Goal: Task Accomplishment & Management: Complete application form

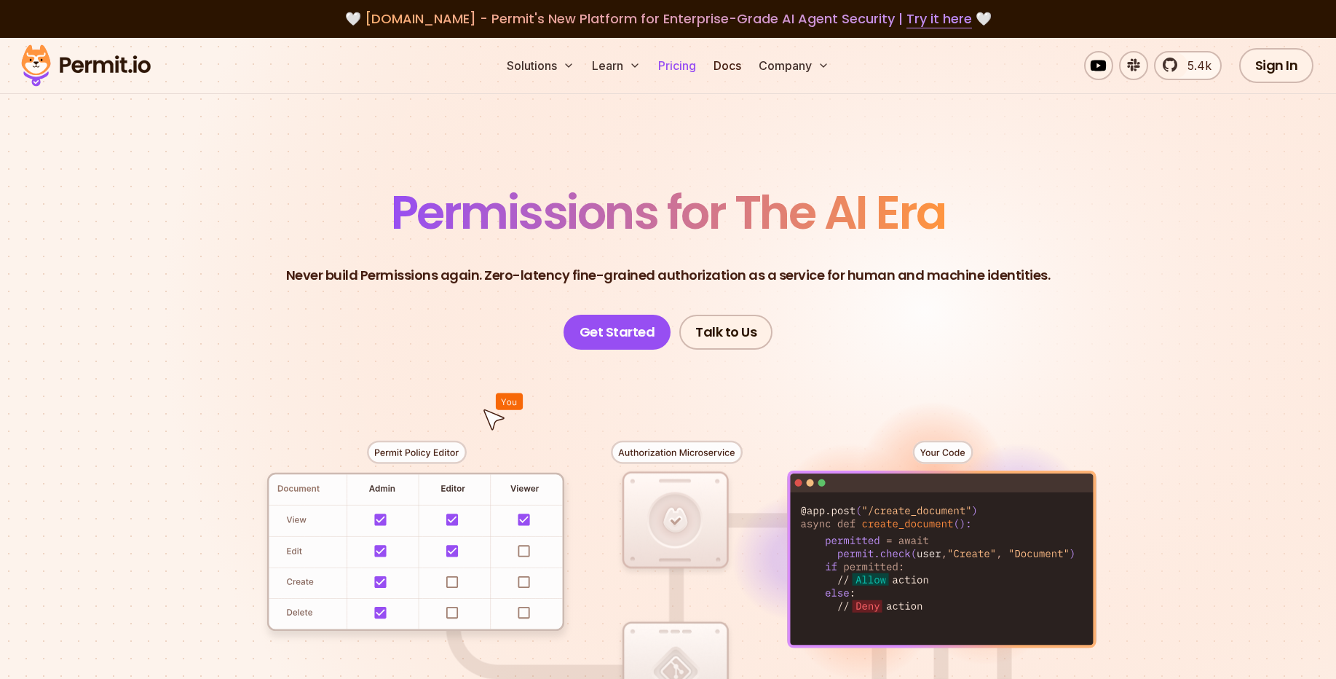
click at [688, 66] on link "Pricing" at bounding box center [678, 65] width 50 height 29
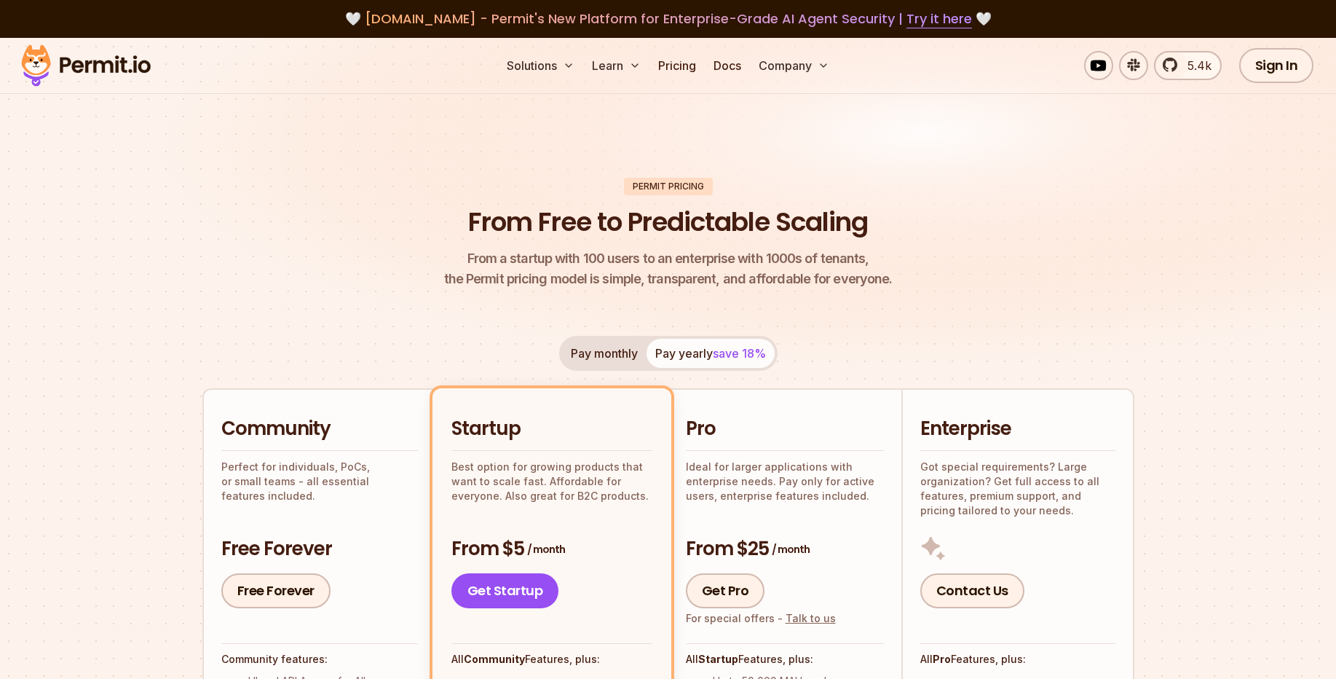
drag, startPoint x: 323, startPoint y: 407, endPoint x: 312, endPoint y: 422, distance: 17.8
click at [323, 407] on li "Community Perfect for individuals, PoCs, or small teams - all essential feature…" at bounding box center [318, 663] width 233 height 551
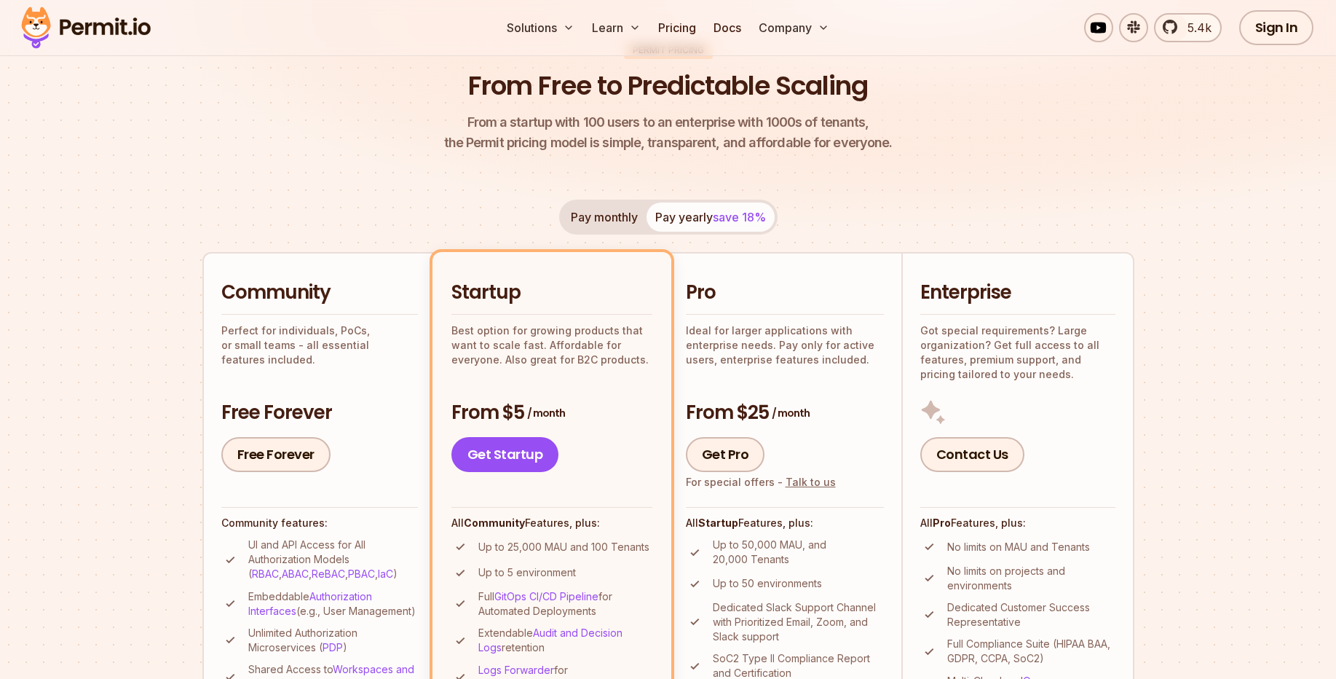
scroll to position [175, 0]
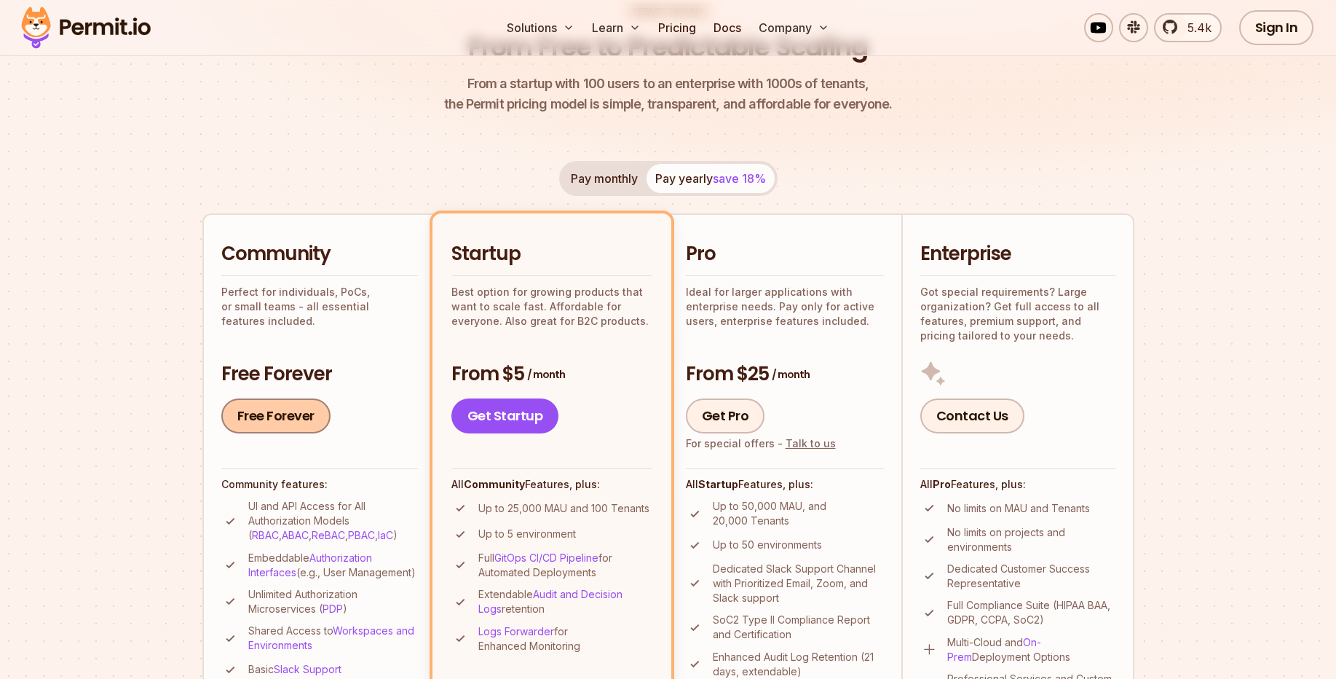
click at [260, 417] on link "Free Forever" at bounding box center [275, 415] width 109 height 35
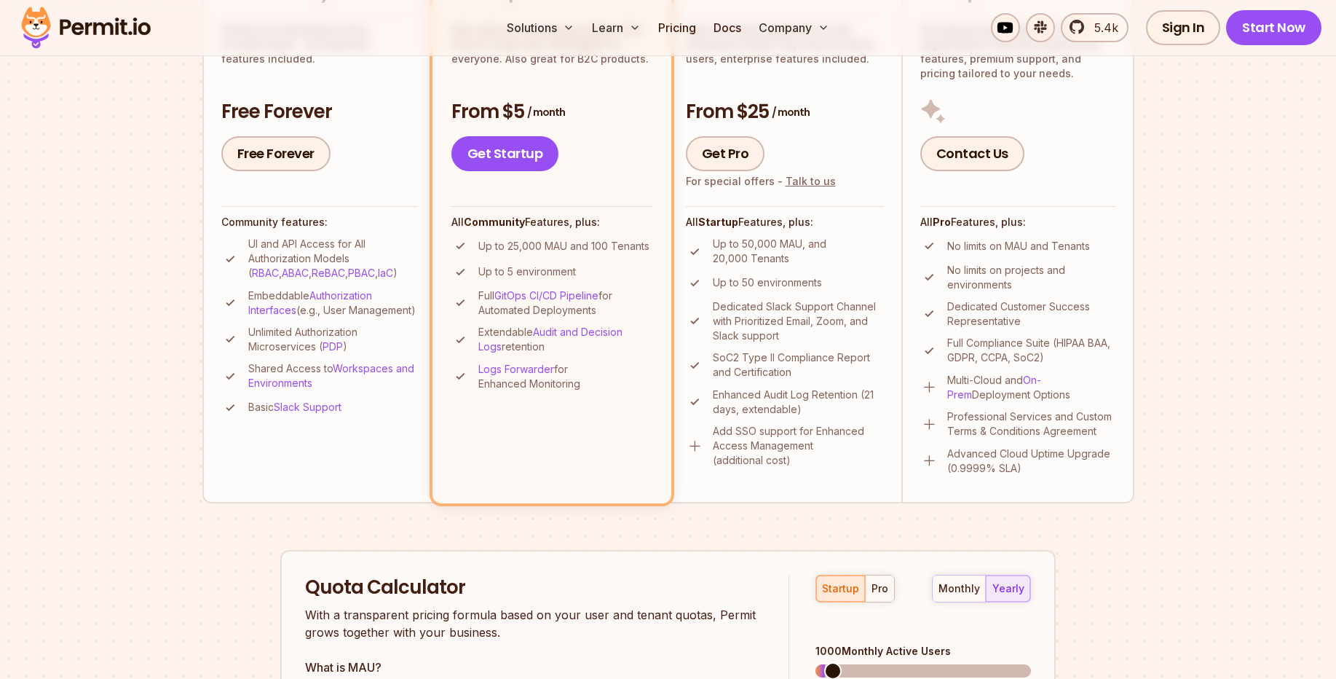
scroll to position [612, 0]
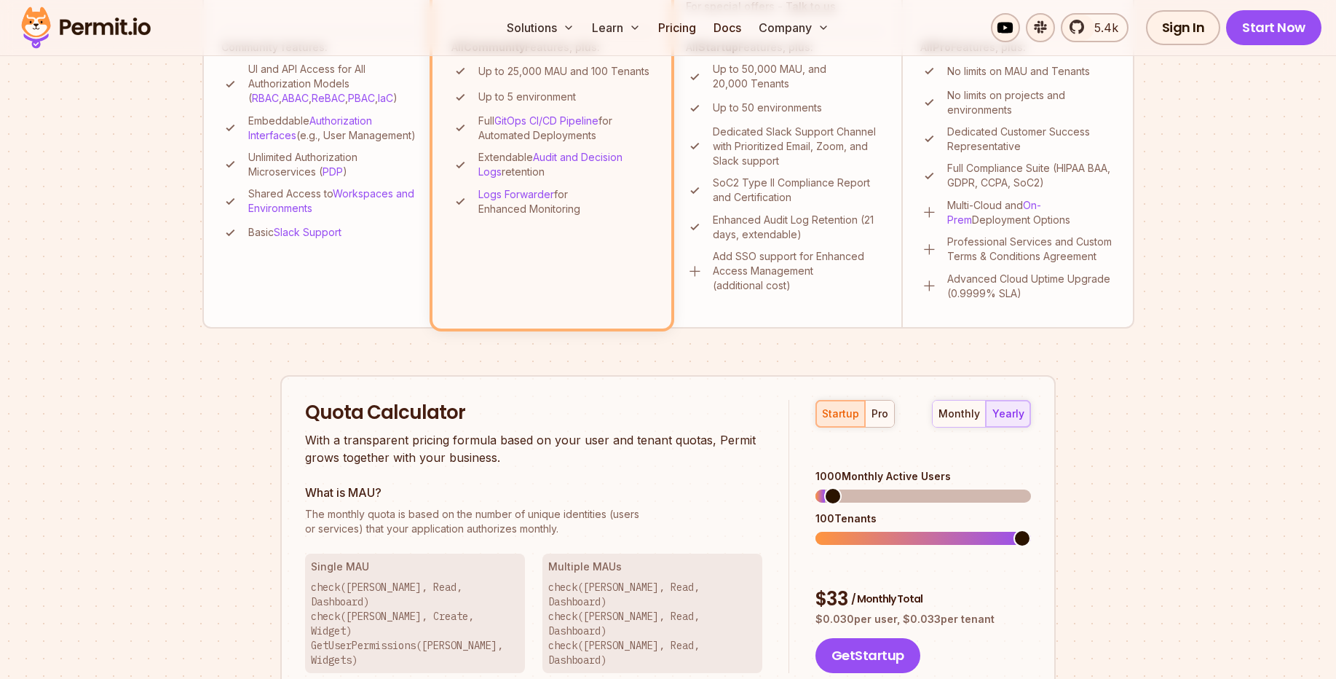
click at [841, 414] on div "startup pro" at bounding box center [855, 414] width 79 height 28
click at [879, 413] on div "pro" at bounding box center [880, 413] width 17 height 15
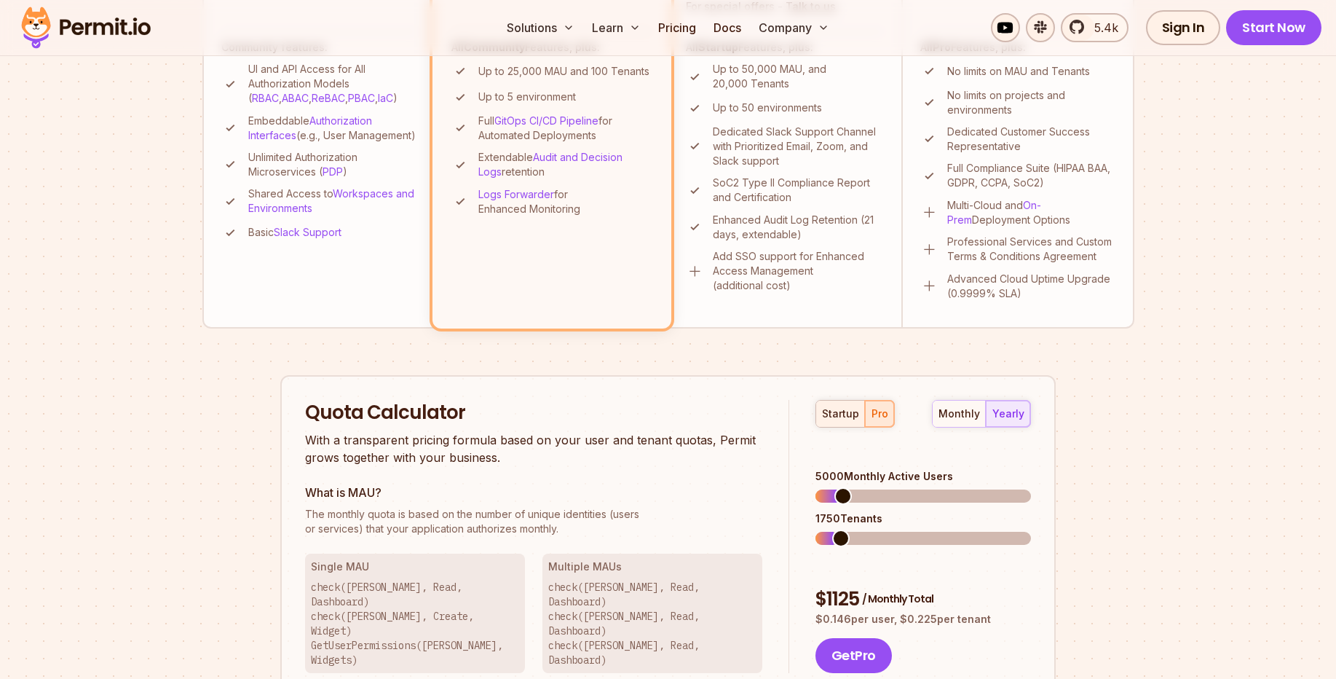
click at [843, 415] on div "startup" at bounding box center [840, 413] width 37 height 15
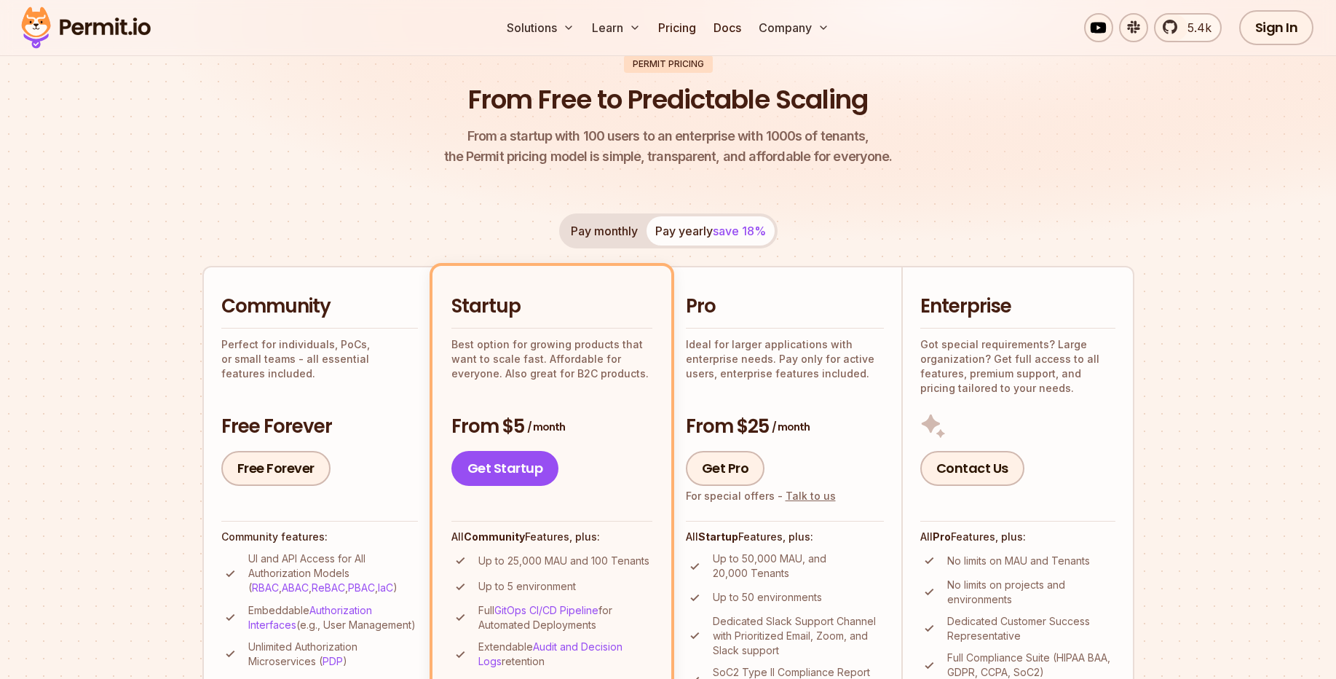
scroll to position [175, 0]
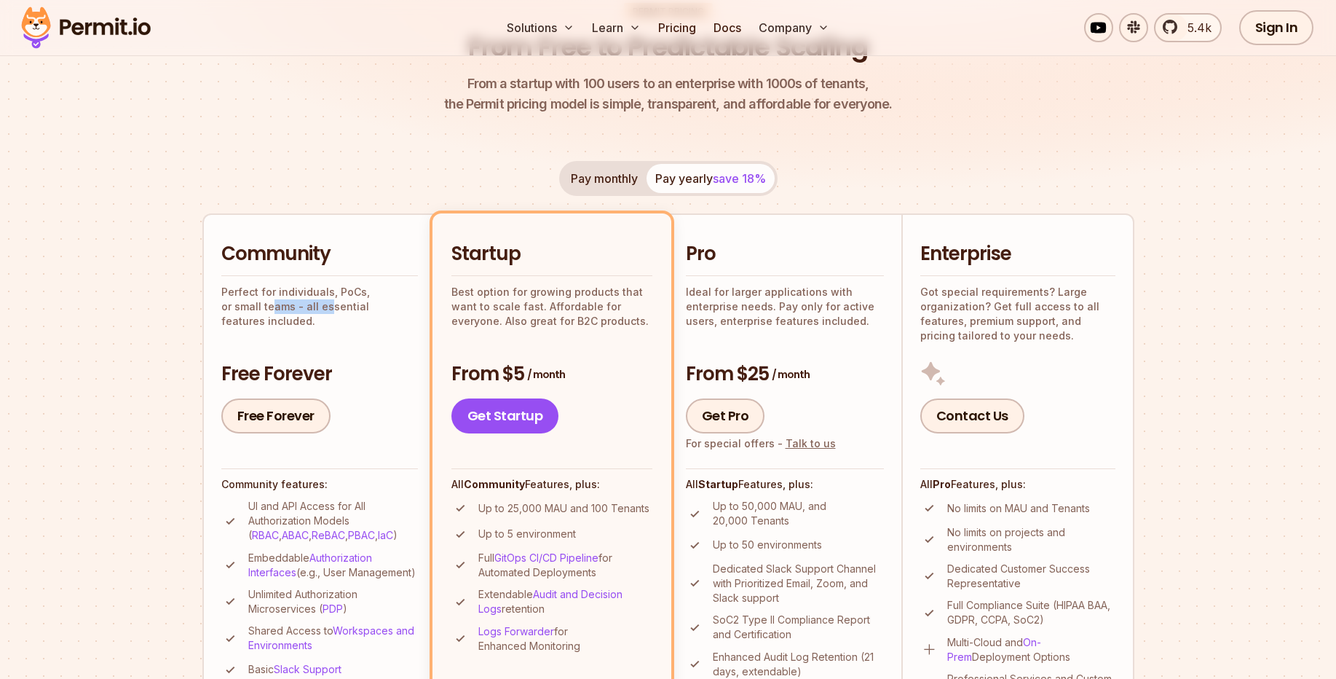
drag, startPoint x: 232, startPoint y: 304, endPoint x: 295, endPoint y: 305, distance: 63.4
click at [290, 305] on p "Perfect for individuals, PoCs, or small teams - all essential features included." at bounding box center [319, 307] width 197 height 44
drag, startPoint x: 340, startPoint y: 304, endPoint x: 354, endPoint y: 304, distance: 13.8
click at [354, 304] on p "Perfect for individuals, PoCs, or small teams - all essential features included." at bounding box center [319, 307] width 197 height 44
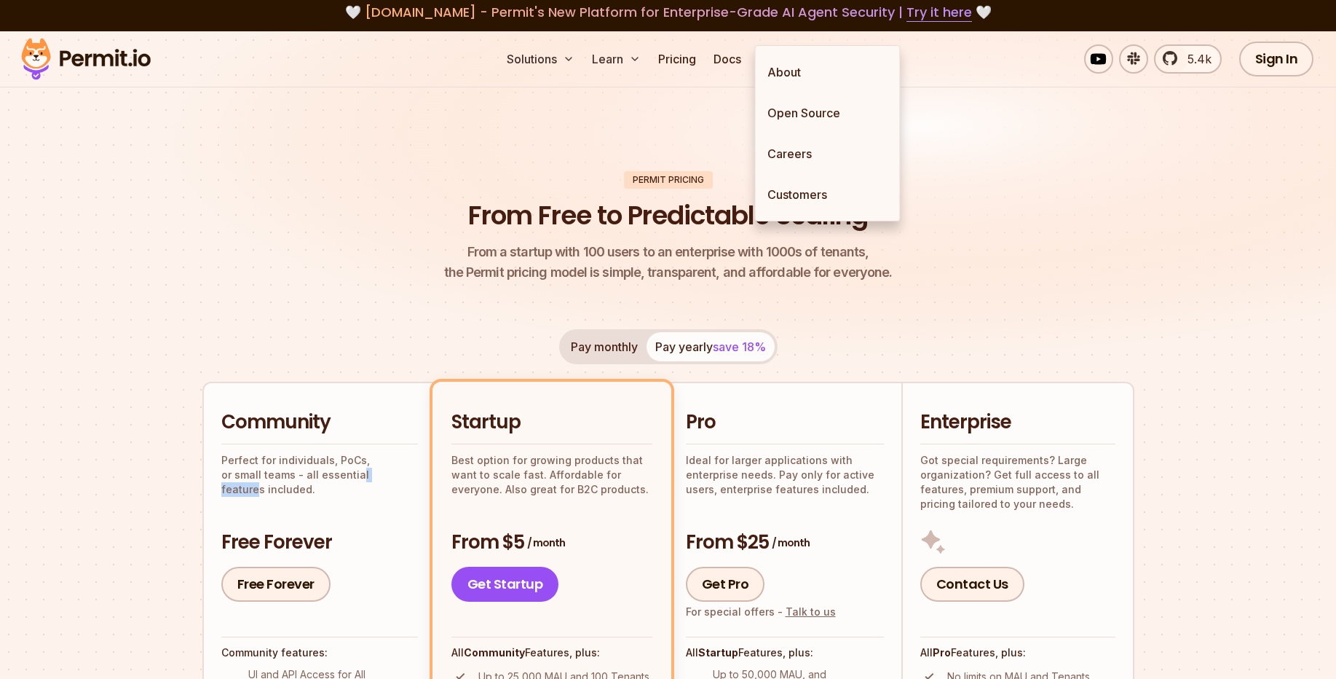
scroll to position [0, 0]
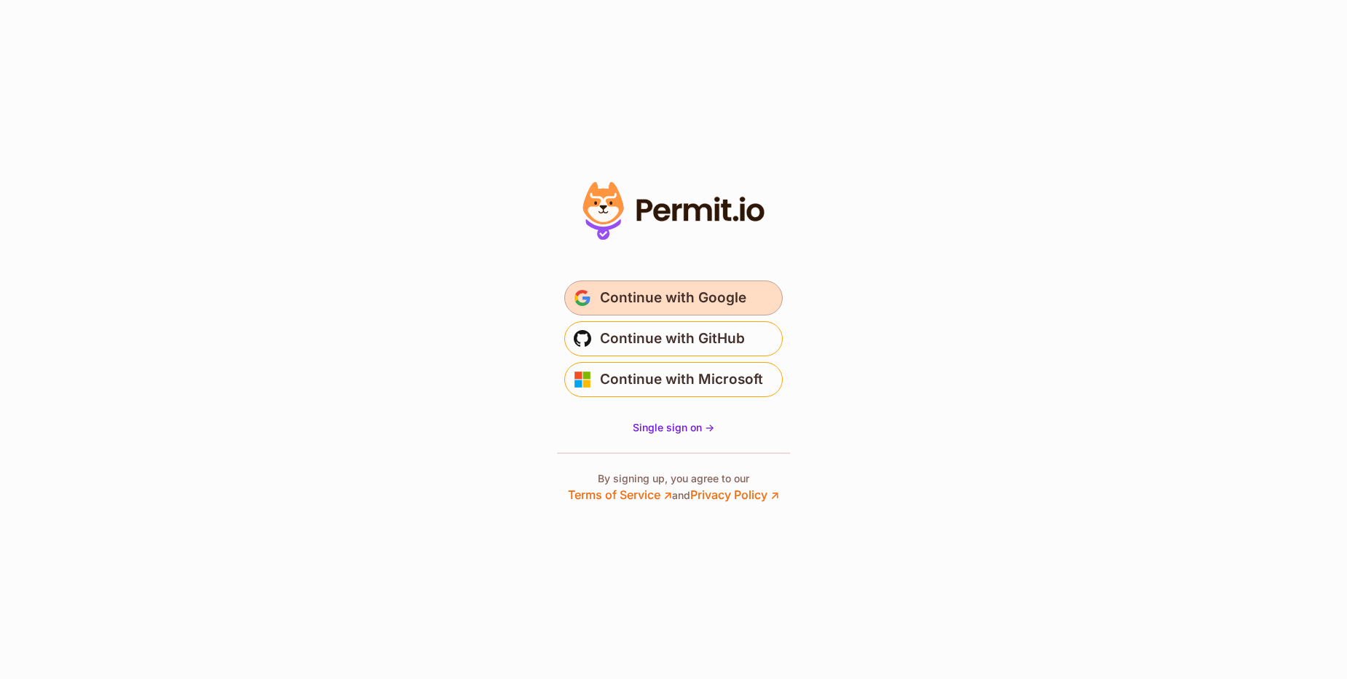
click at [723, 302] on span "Continue with Google" at bounding box center [673, 297] width 146 height 23
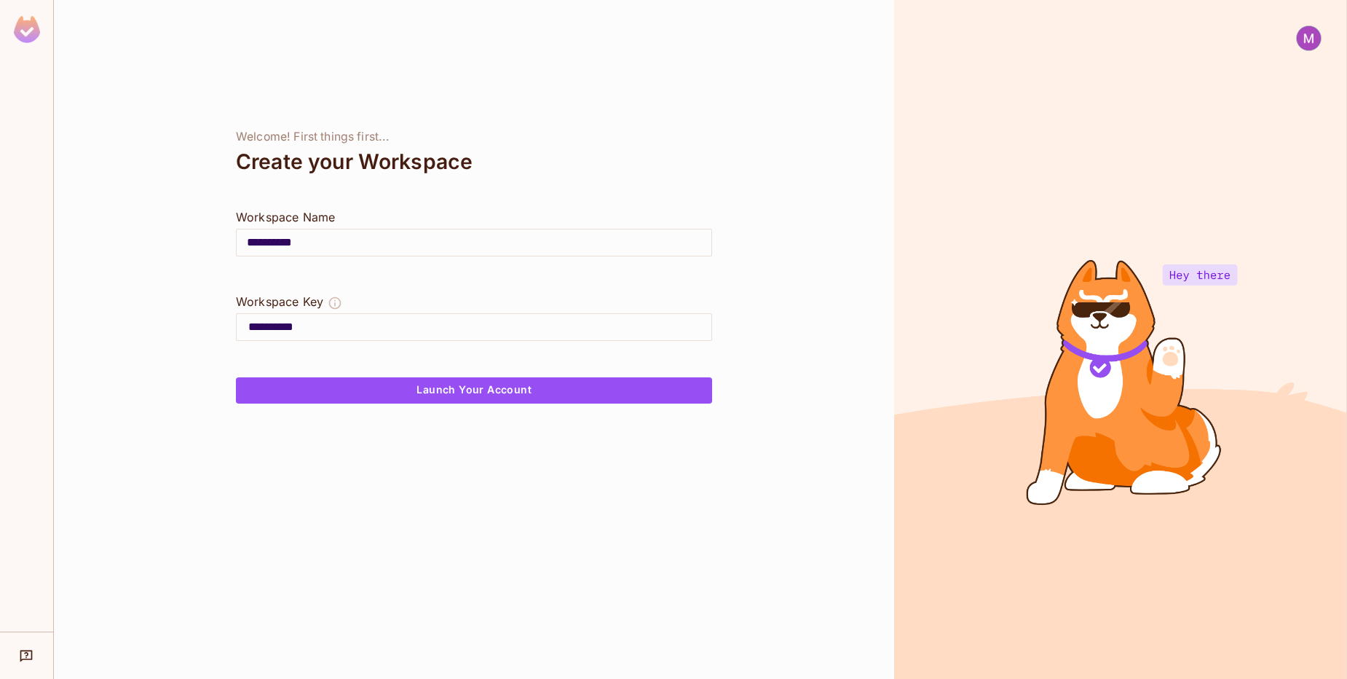
click at [326, 238] on input "**********" at bounding box center [474, 242] width 475 height 41
type input "*"
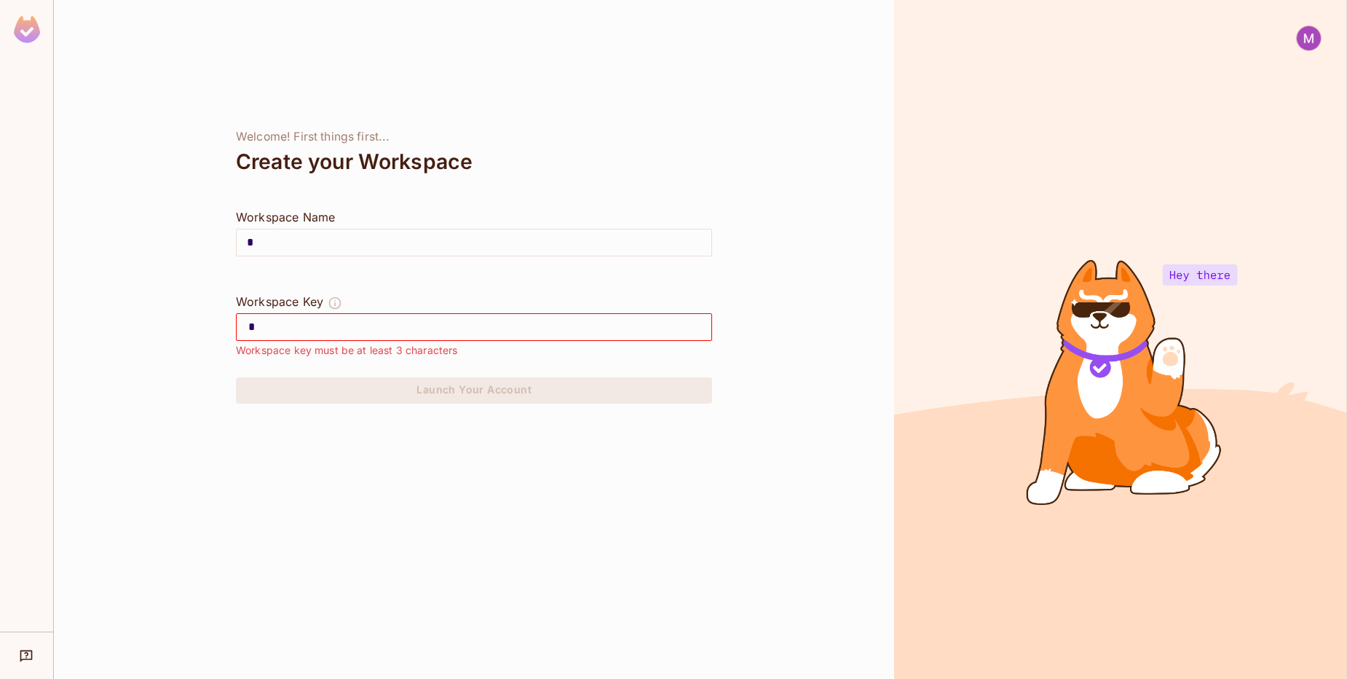
type input "**"
type input "***"
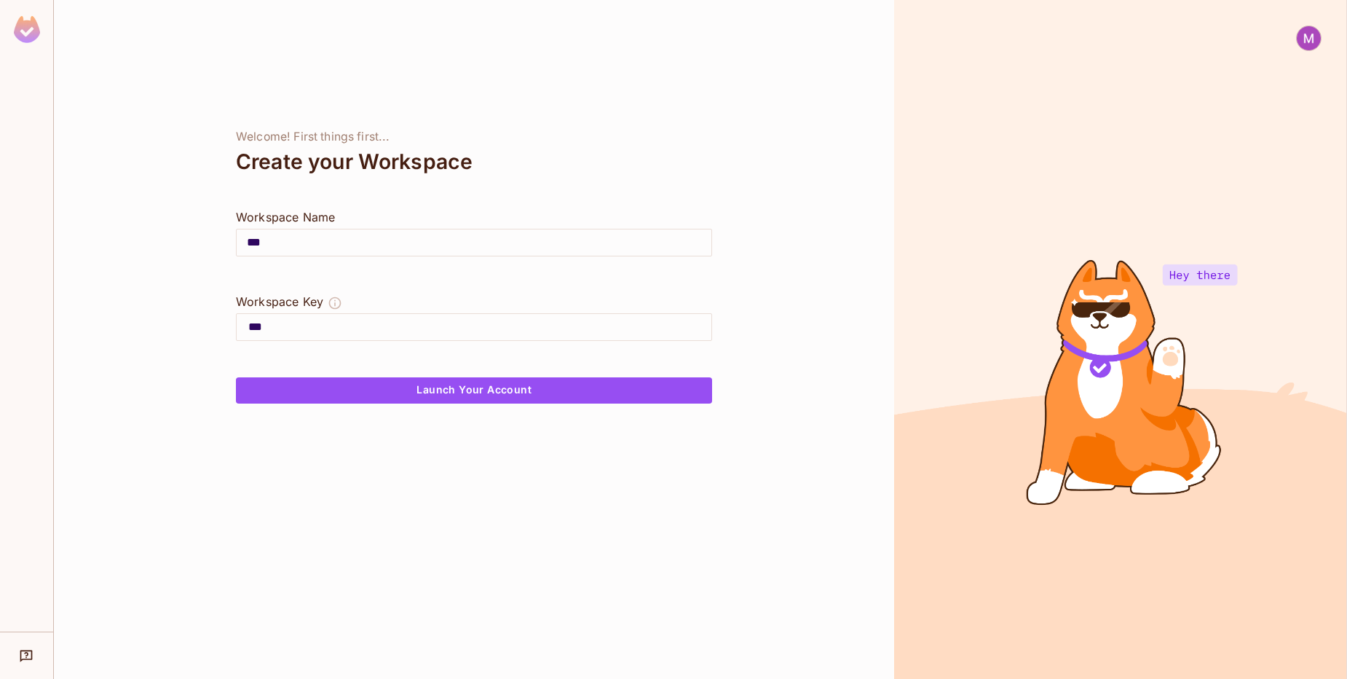
type input "****"
type input "*****"
type input "******"
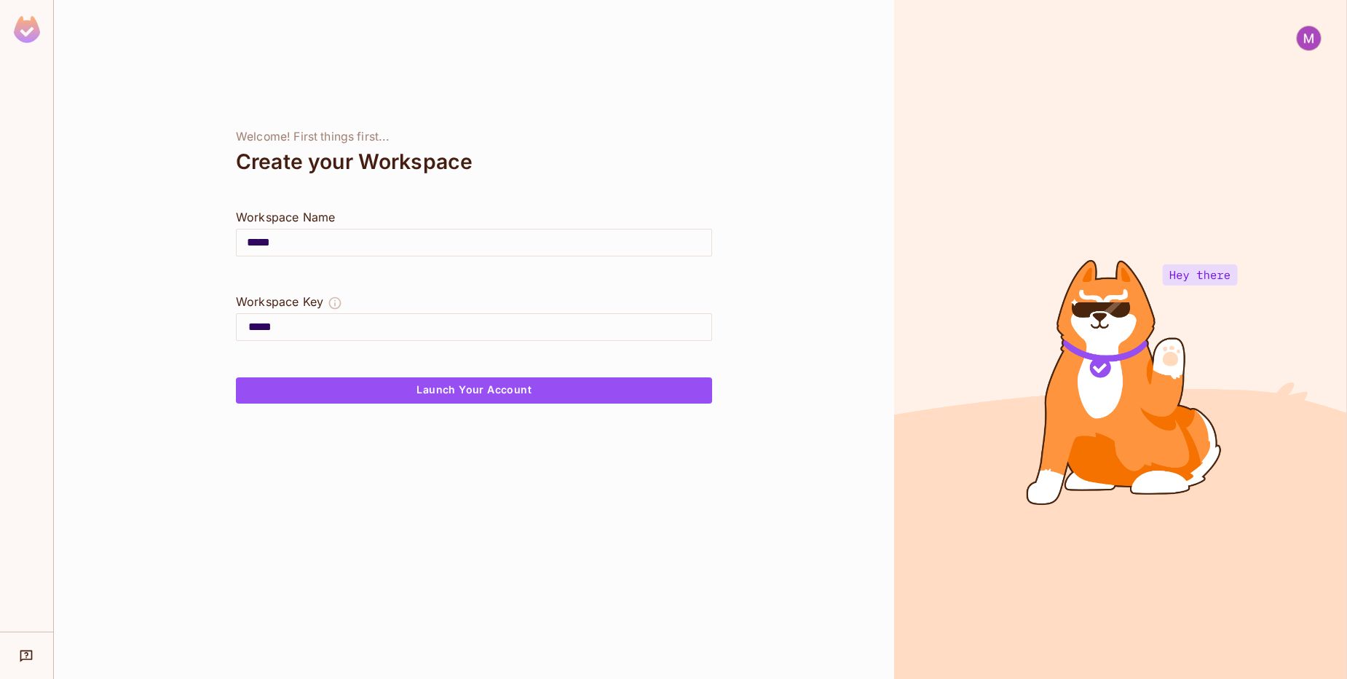
type input "******"
type input "*******"
type input "********"
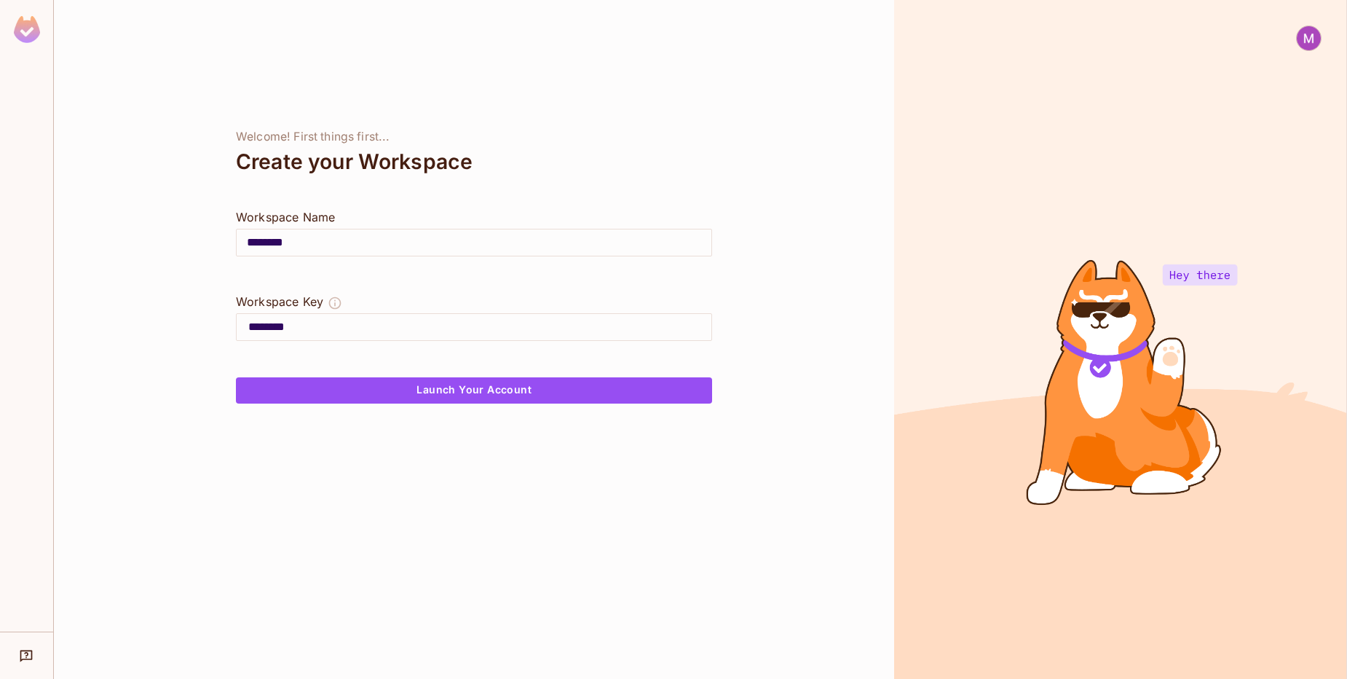
type input "********"
click at [468, 394] on button "Launch Your Account" at bounding box center [474, 390] width 476 height 26
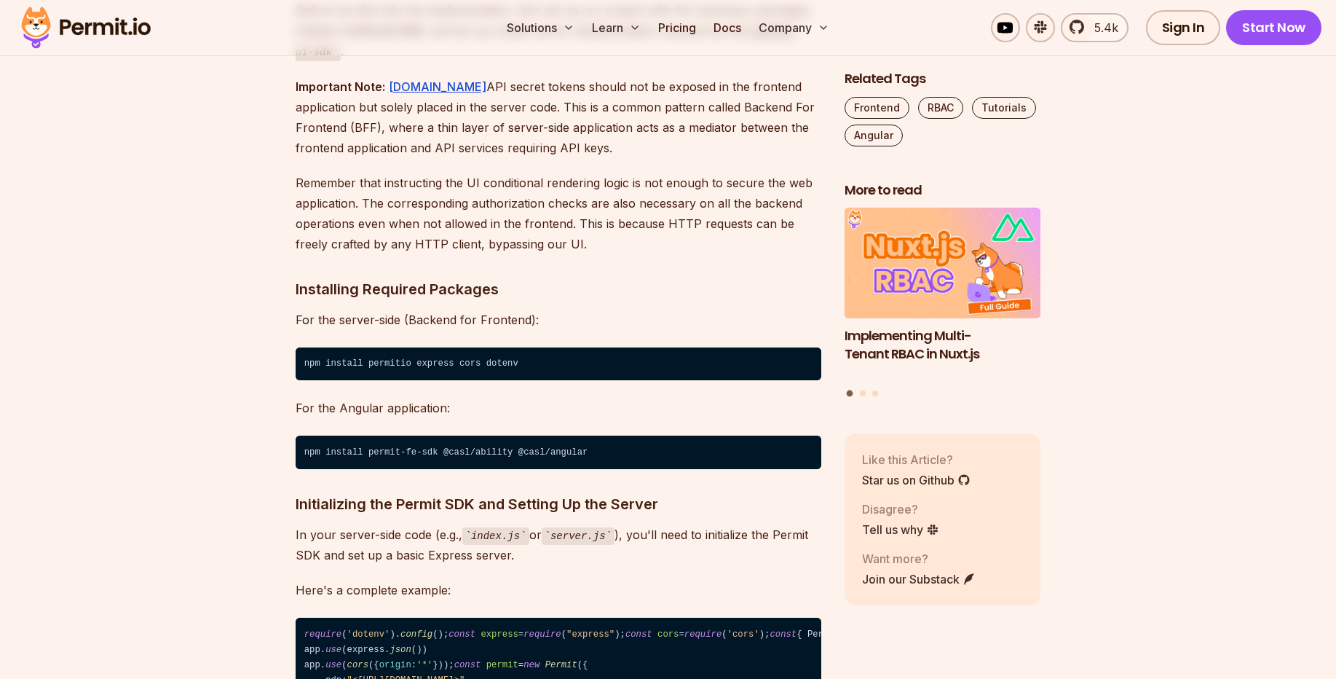
scroll to position [1660, 0]
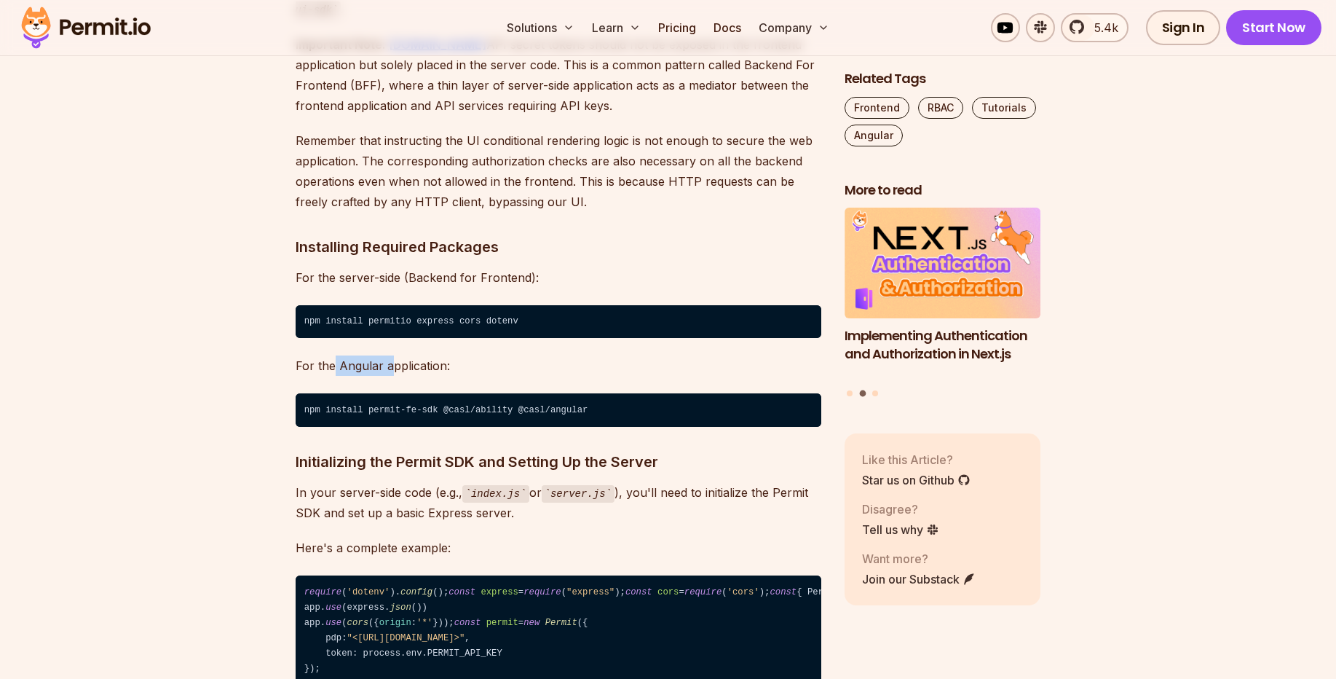
drag, startPoint x: 335, startPoint y: 347, endPoint x: 415, endPoint y: 344, distance: 80.1
click at [412, 355] on p "For the Angular application:" at bounding box center [559, 365] width 526 height 20
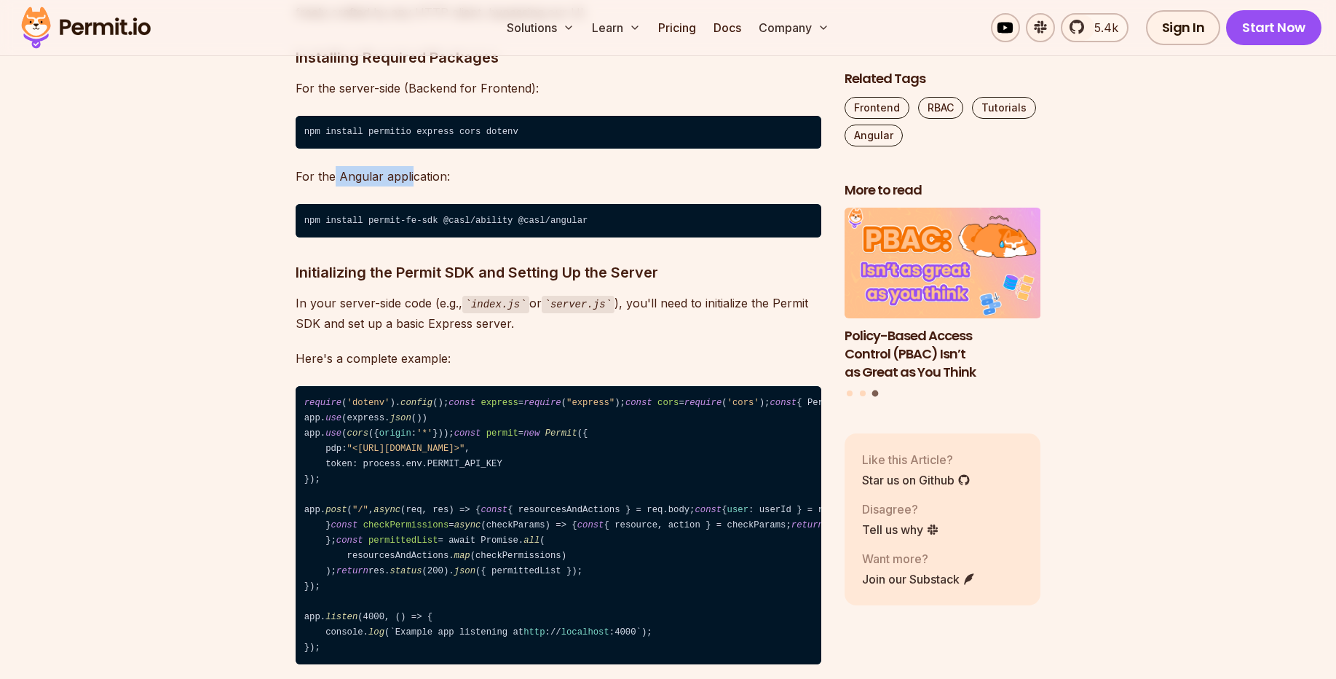
scroll to position [1923, 0]
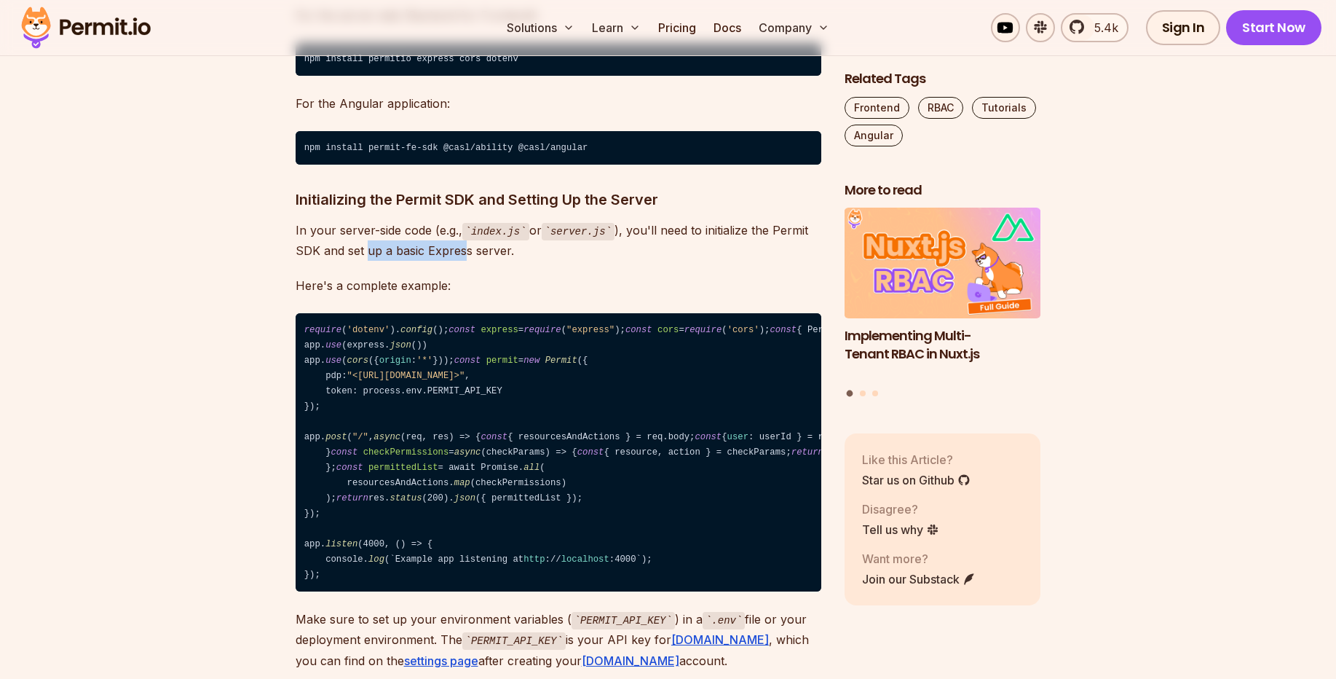
drag, startPoint x: 436, startPoint y: 228, endPoint x: 476, endPoint y: 229, distance: 40.1
click at [469, 227] on p "In your server-side code (e.g., index.js or server.js ), you'll need to initial…" at bounding box center [559, 241] width 526 height 42
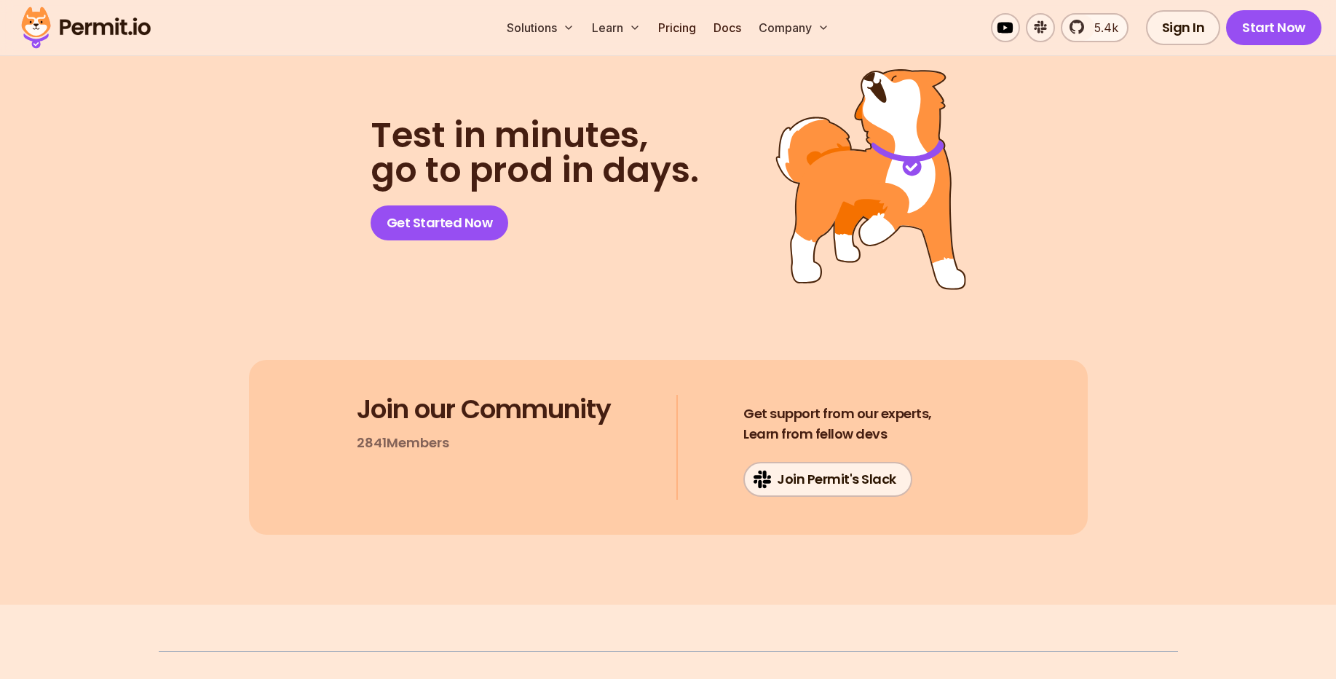
scroll to position [11536, 0]
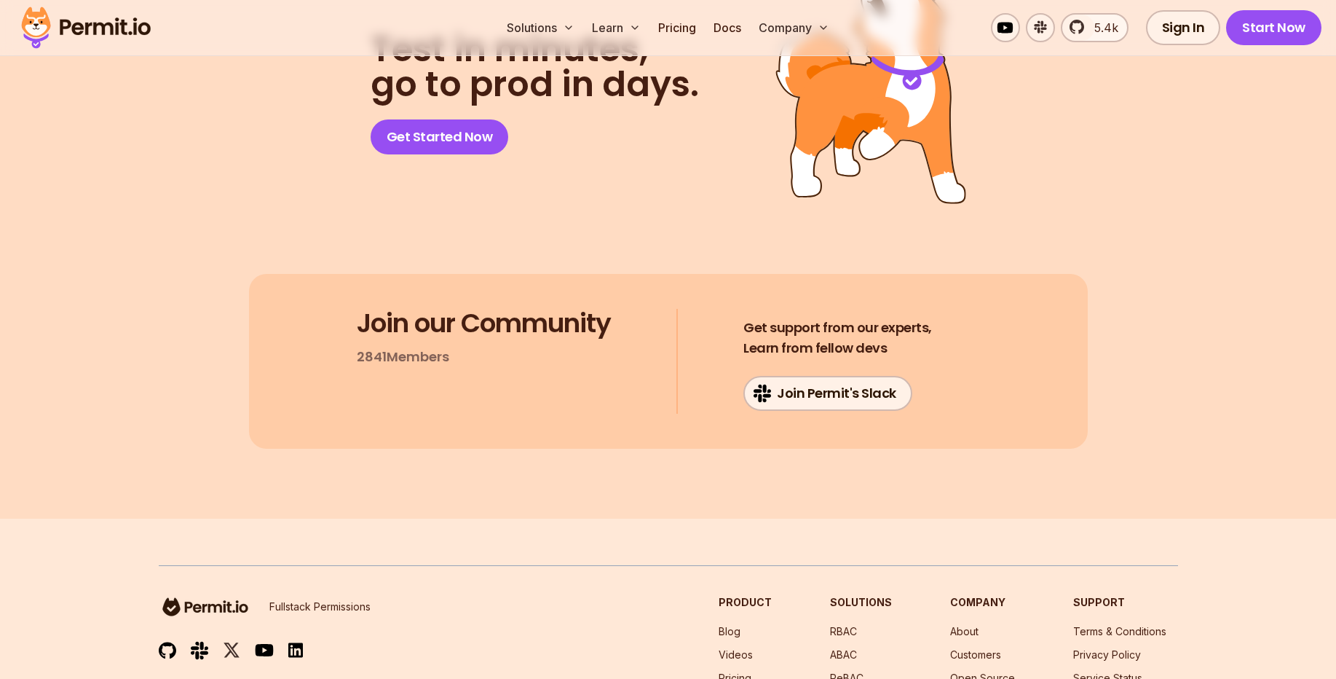
drag, startPoint x: 449, startPoint y: 264, endPoint x: 738, endPoint y: 264, distance: 289.9
drag, startPoint x: 309, startPoint y: 303, endPoint x: 390, endPoint y: 302, distance: 80.8
drag, startPoint x: 422, startPoint y: 304, endPoint x: 472, endPoint y: 304, distance: 49.5
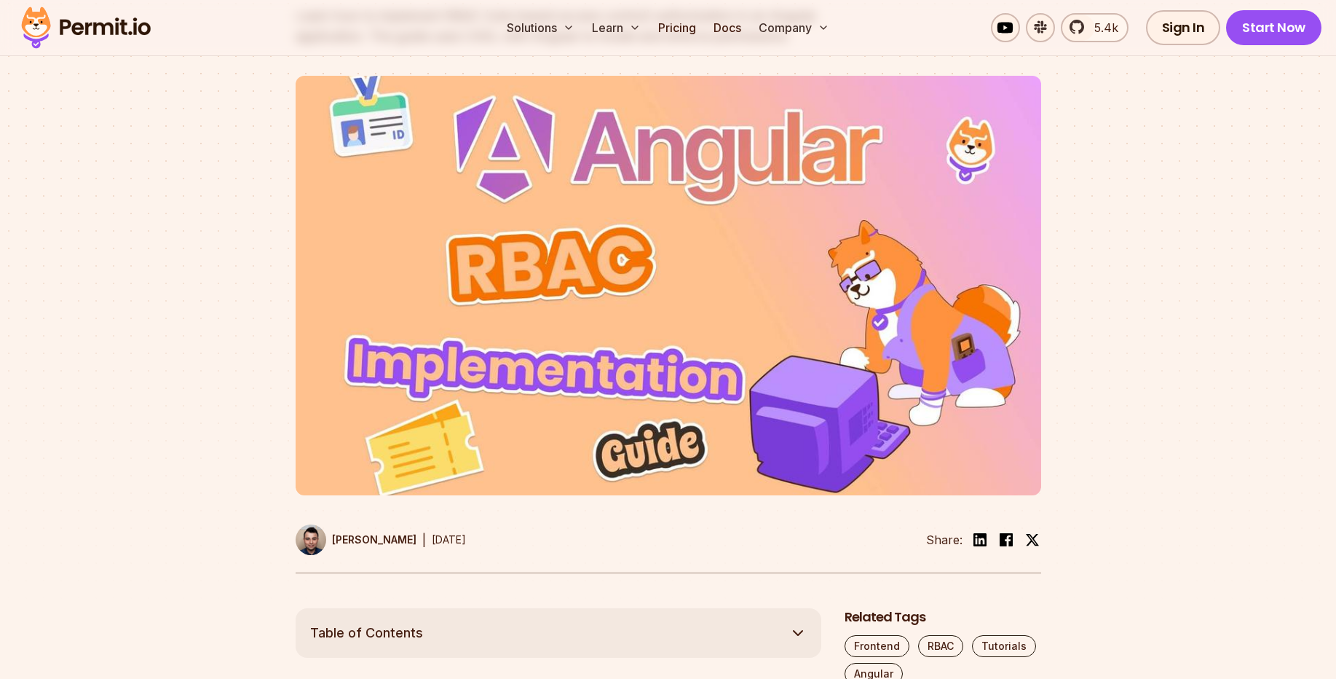
scroll to position [0, 0]
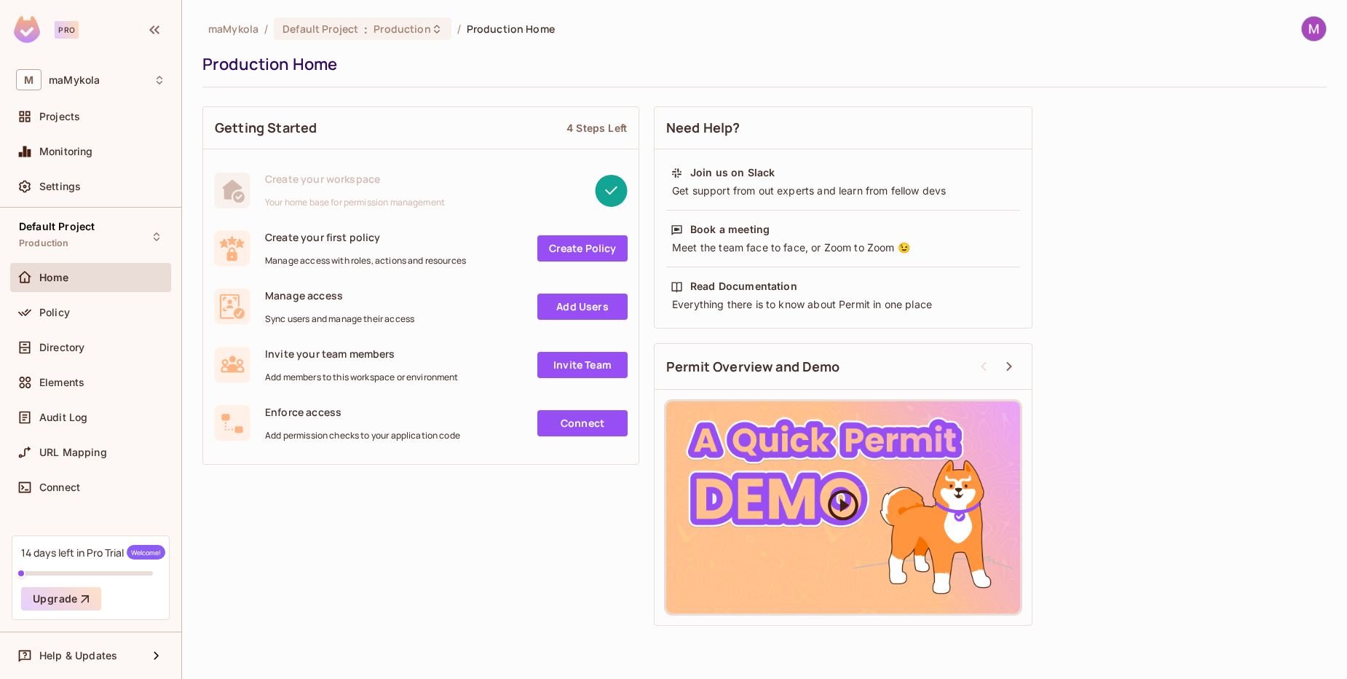
click at [731, 457] on div at bounding box center [843, 507] width 354 height 212
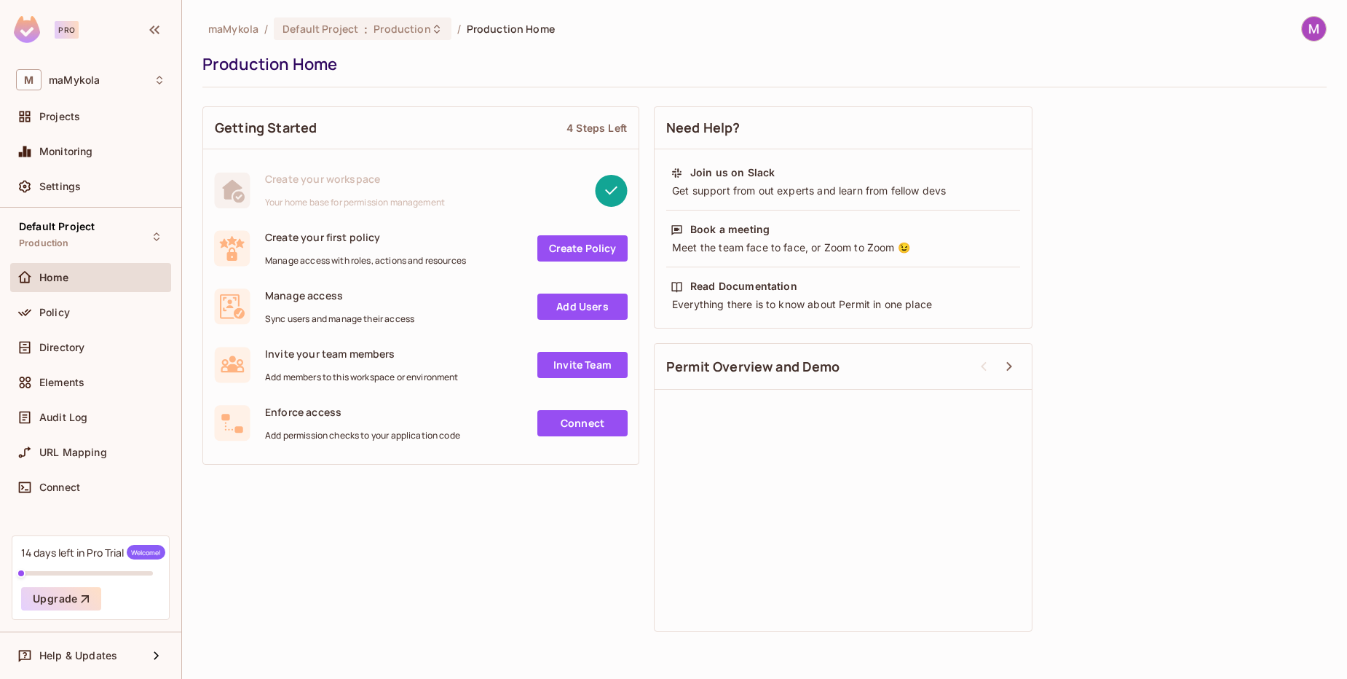
click at [398, 537] on div "Getting Started 4 Steps Left Create your workspace Your home base for permissio…" at bounding box center [764, 369] width 1124 height 540
click at [75, 320] on div "Policy" at bounding box center [90, 312] width 149 height 17
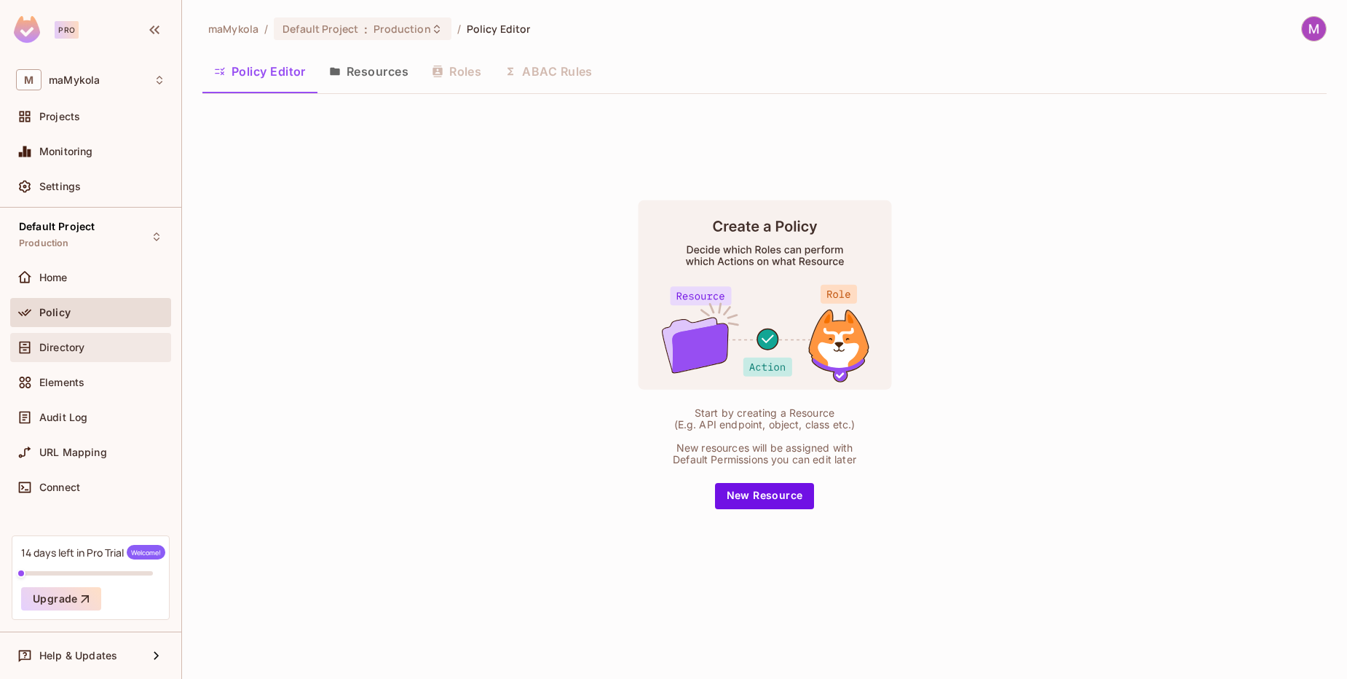
click at [74, 351] on span "Directory" at bounding box center [61, 348] width 45 height 12
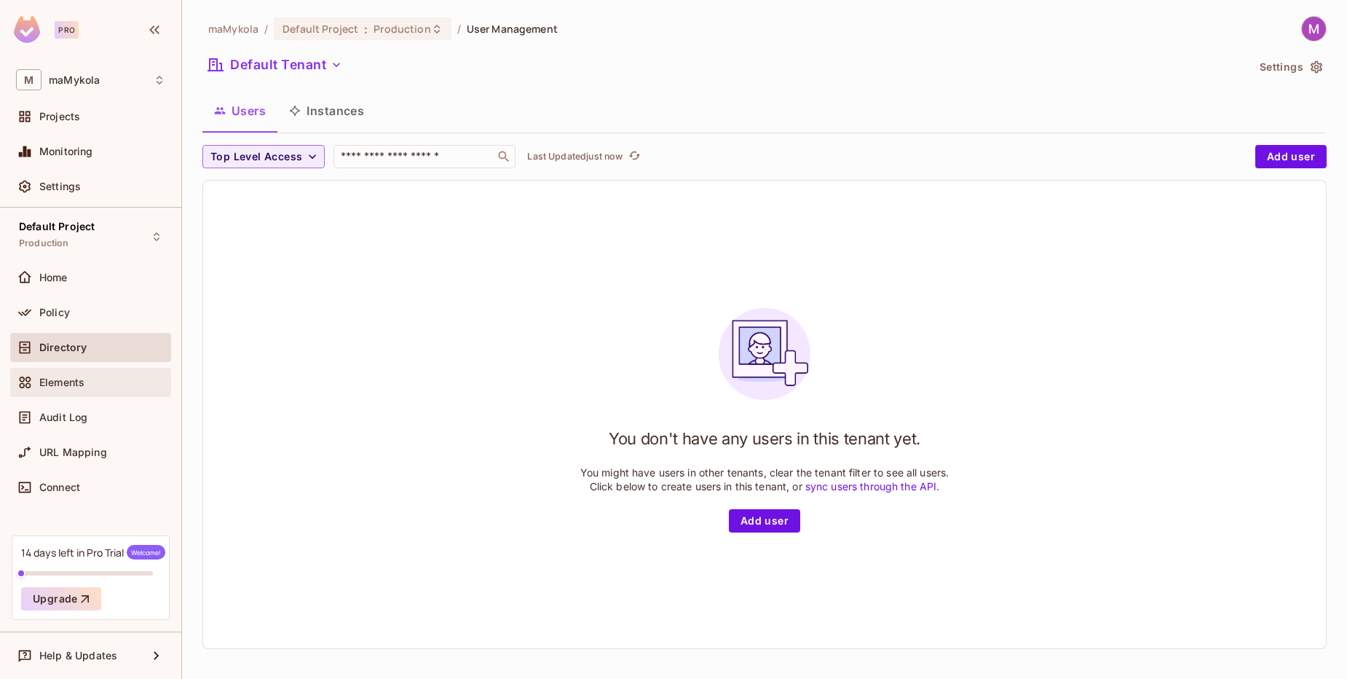
click at [74, 382] on span "Elements" at bounding box center [61, 383] width 45 height 12
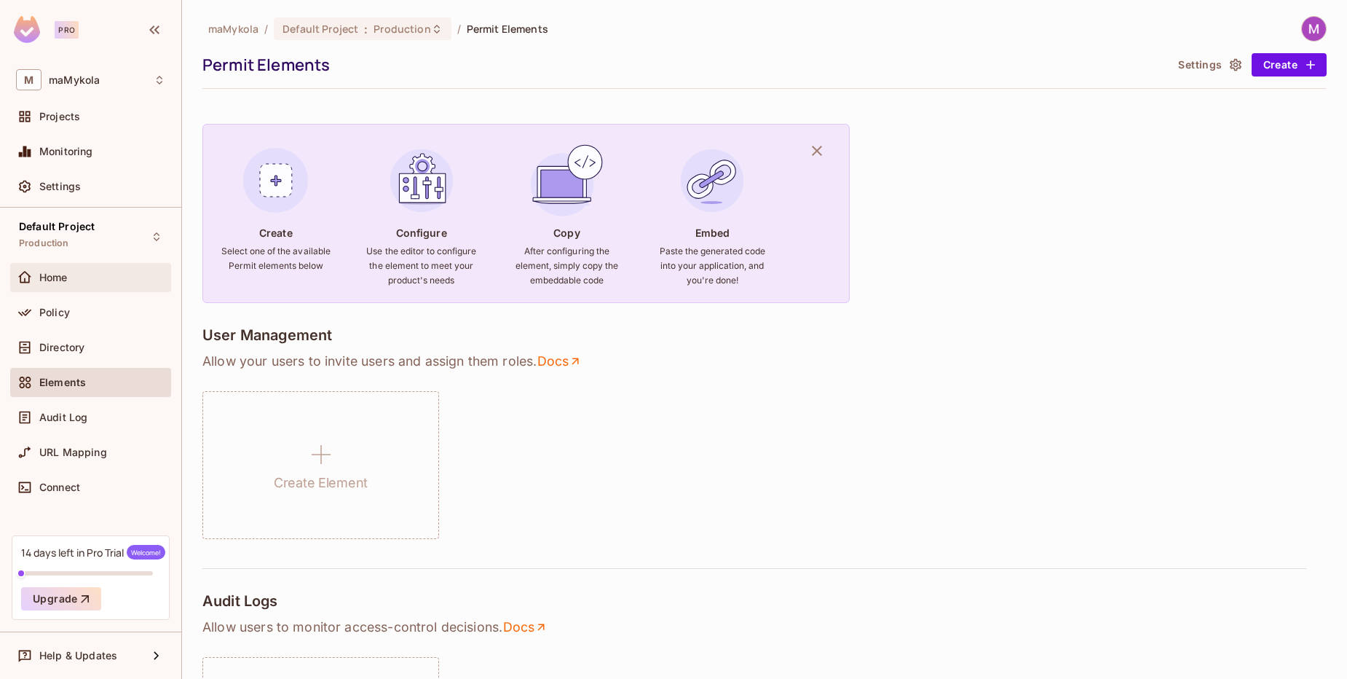
click at [54, 284] on div "Home" at bounding box center [90, 277] width 149 height 17
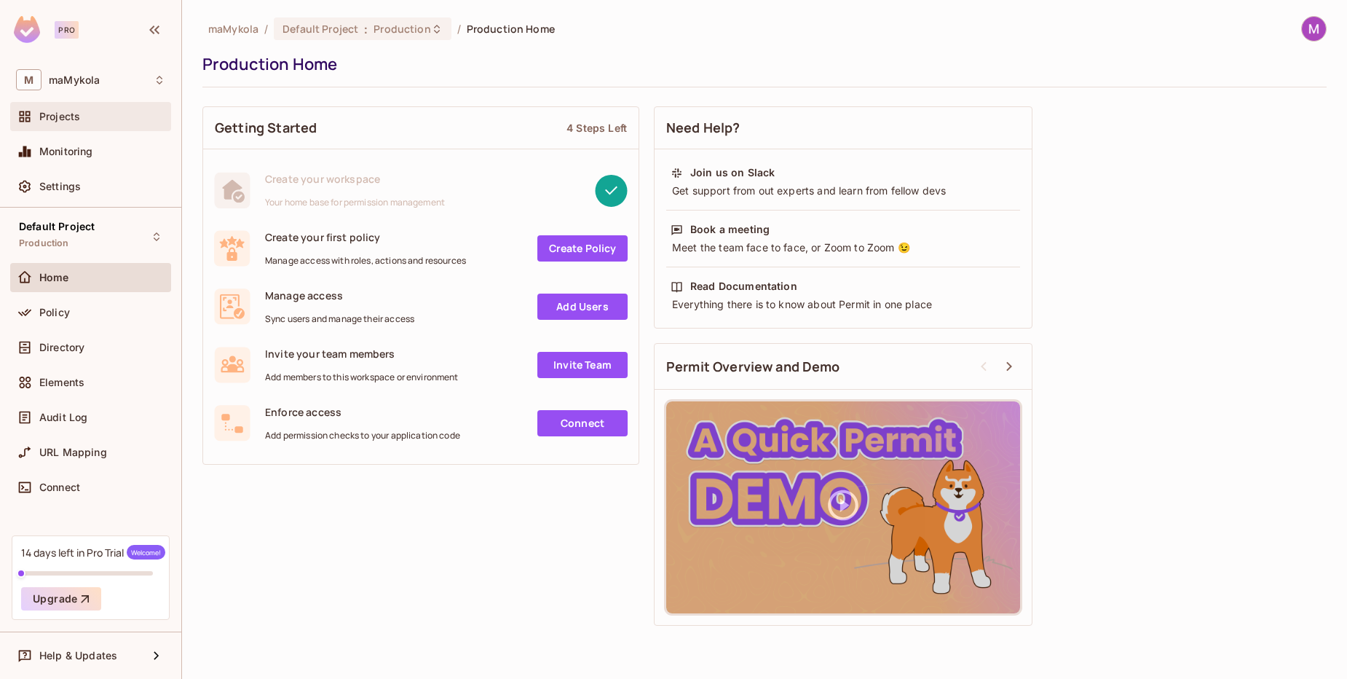
click at [63, 121] on span "Projects" at bounding box center [59, 117] width 41 height 12
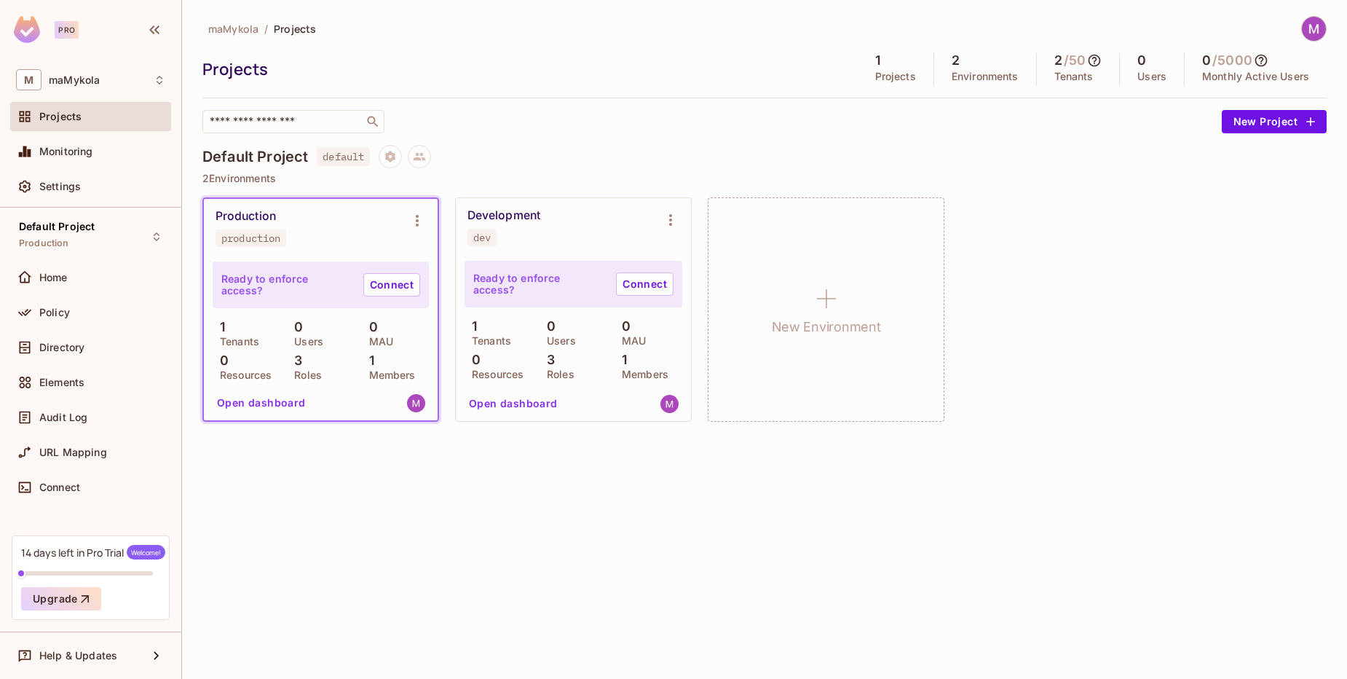
click at [588, 215] on div "Development dev" at bounding box center [562, 227] width 189 height 38
click at [449, 513] on div "maMykola / Projects Projects 1 Projects 2 Environments 2 / 50 Tenants 0 Users 0…" at bounding box center [764, 339] width 1165 height 679
click at [499, 407] on button "Open dashboard" at bounding box center [513, 403] width 101 height 23
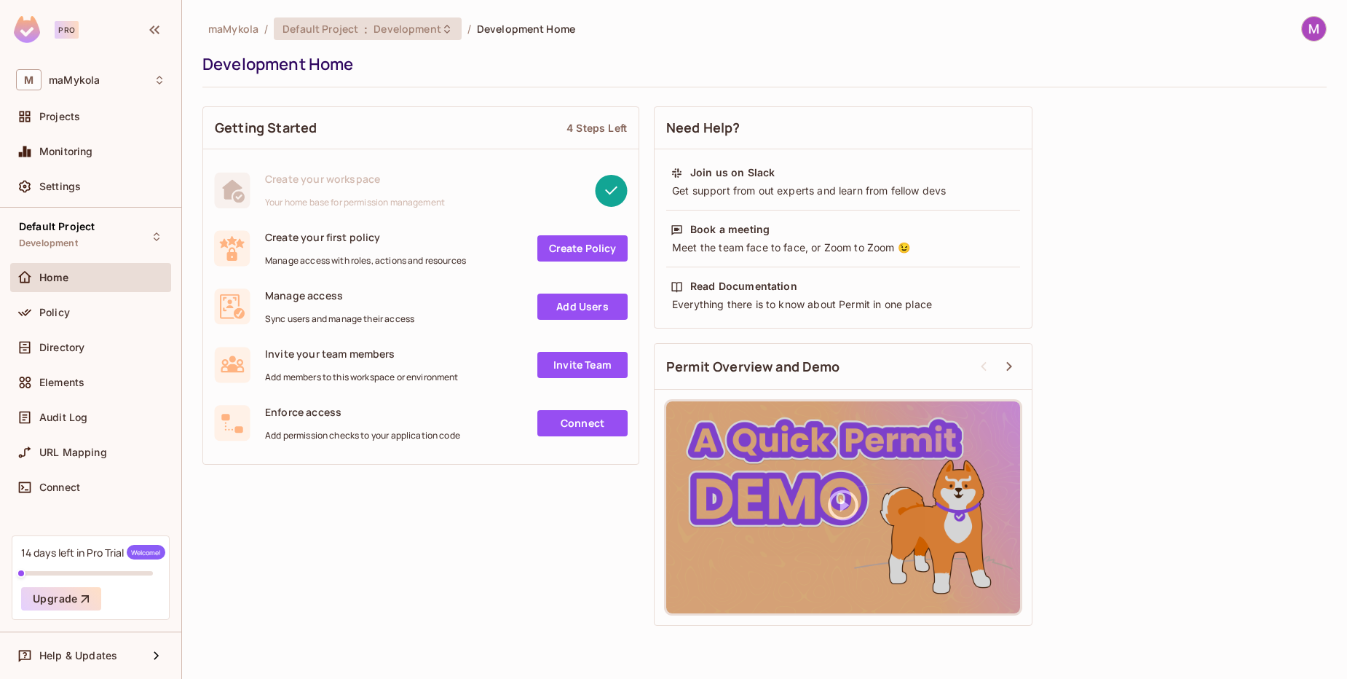
click at [434, 30] on span "Development" at bounding box center [407, 29] width 67 height 14
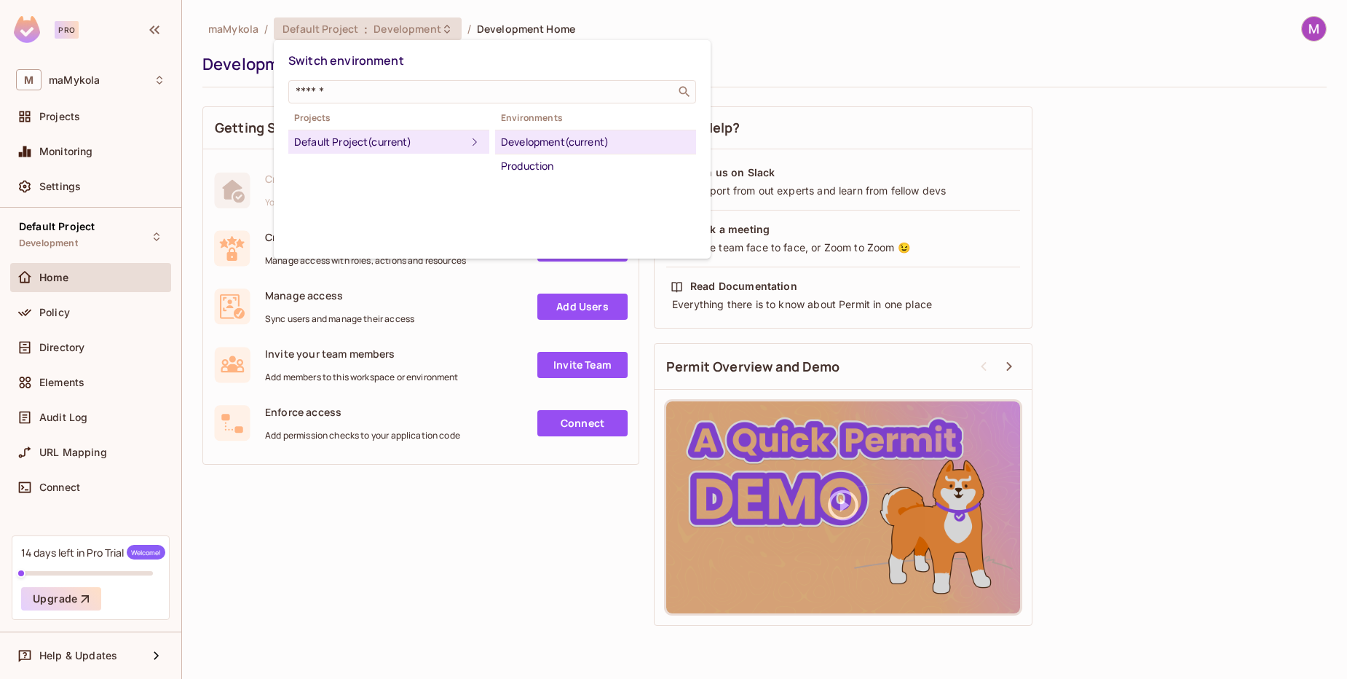
click at [466, 143] on icon at bounding box center [474, 141] width 17 height 17
click at [567, 148] on div "Development (current)" at bounding box center [595, 141] width 189 height 17
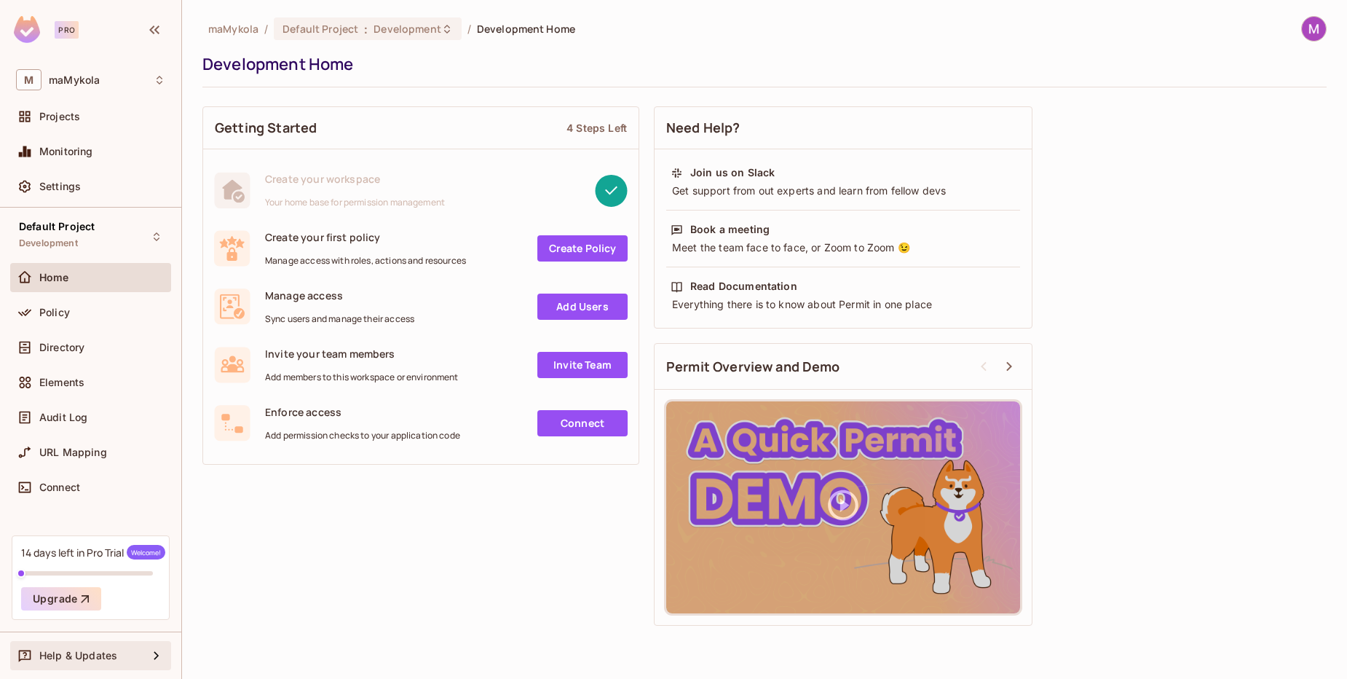
click at [85, 650] on span "Help & Updates" at bounding box center [78, 656] width 78 height 12
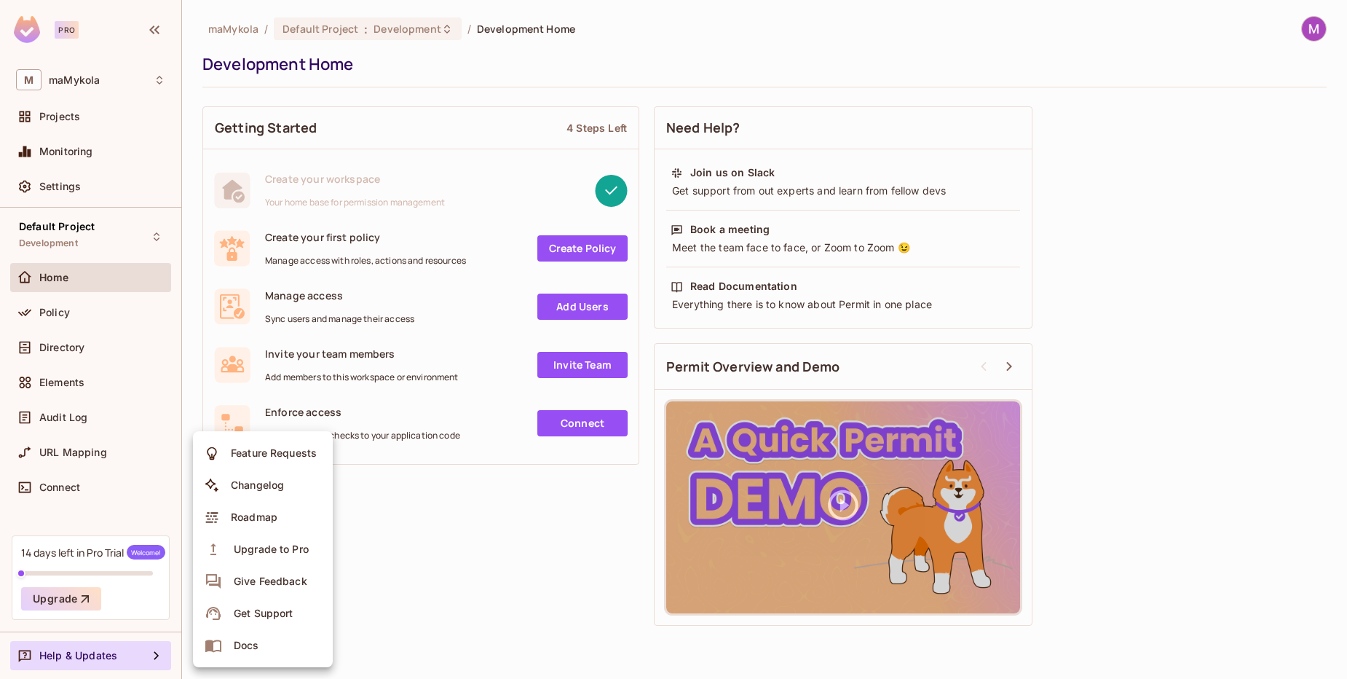
click at [267, 643] on li "Docs" at bounding box center [263, 645] width 140 height 32
